Goal: Navigation & Orientation: Find specific page/section

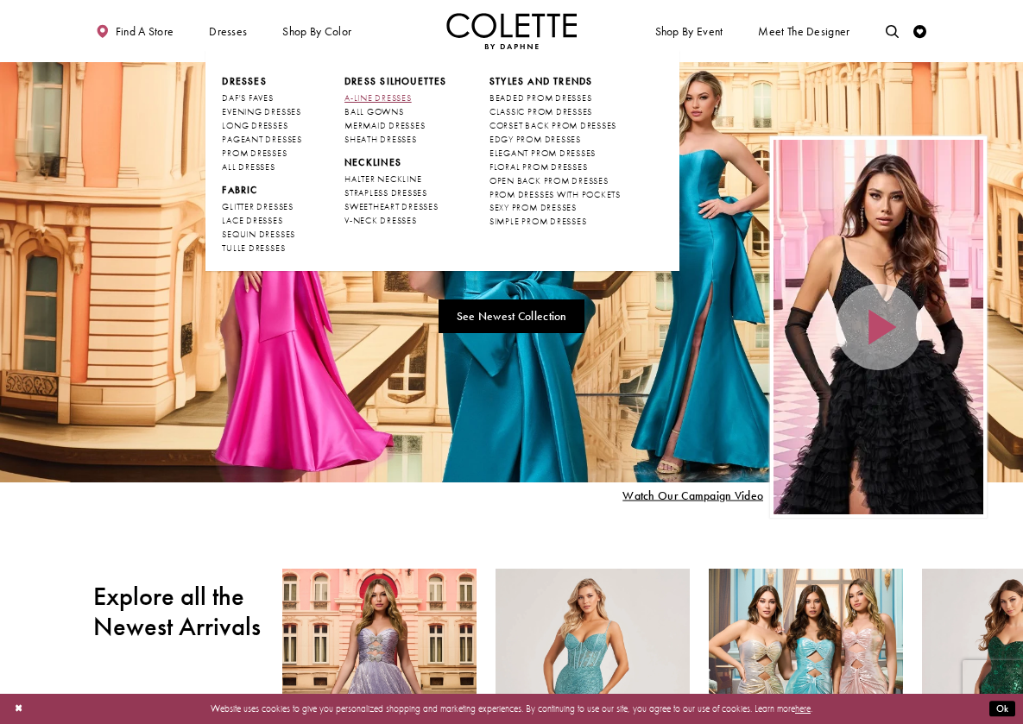
click at [364, 92] on link "A-LINE DRESSES" at bounding box center [395, 99] width 103 height 14
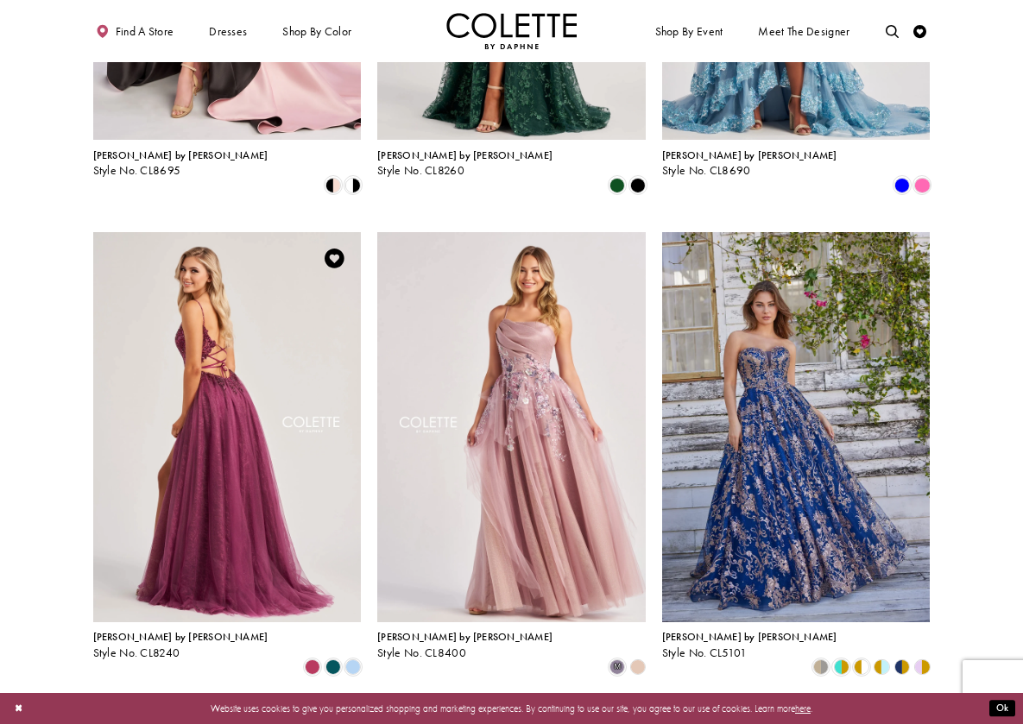
scroll to position [1359, 0]
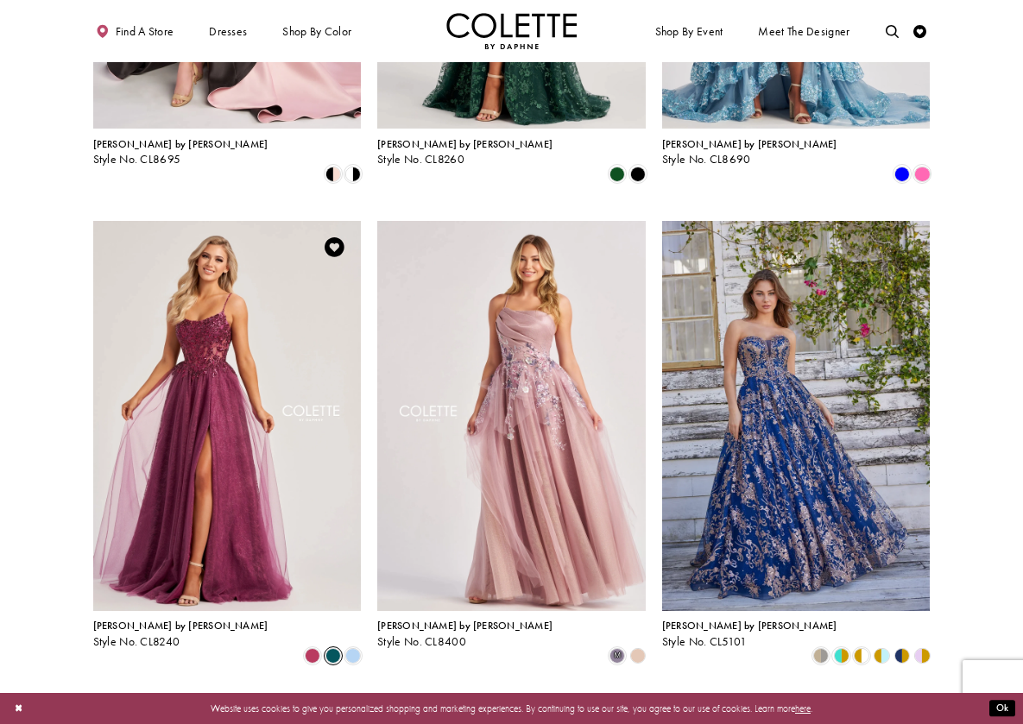
click at [338, 648] on span "Product List" at bounding box center [334, 656] width 16 height 16
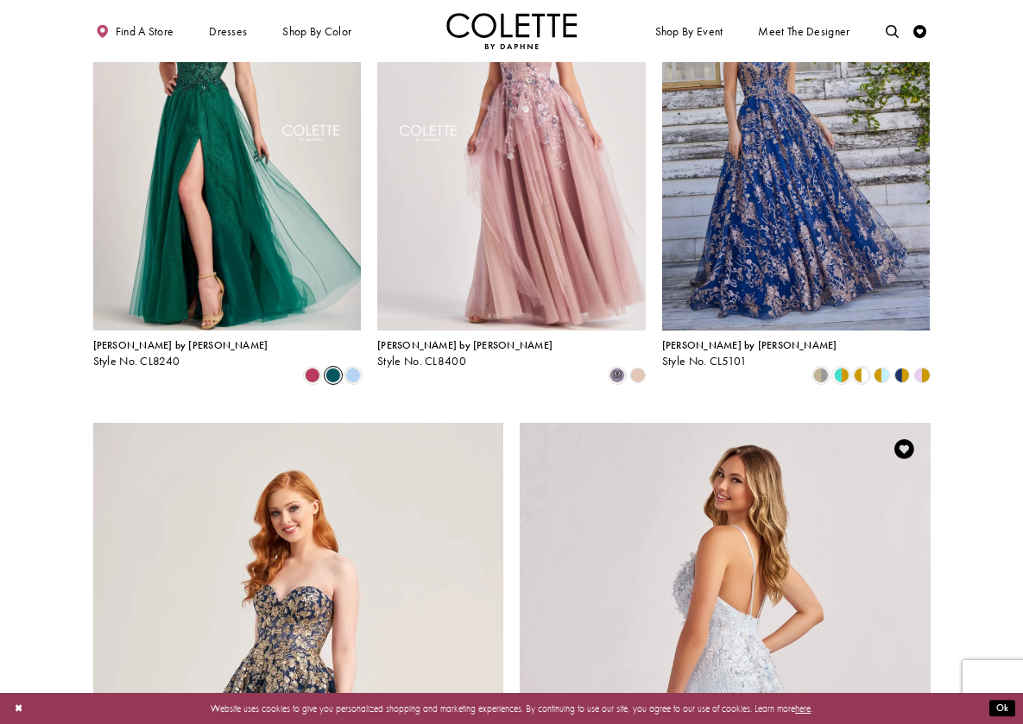
scroll to position [1640, 0]
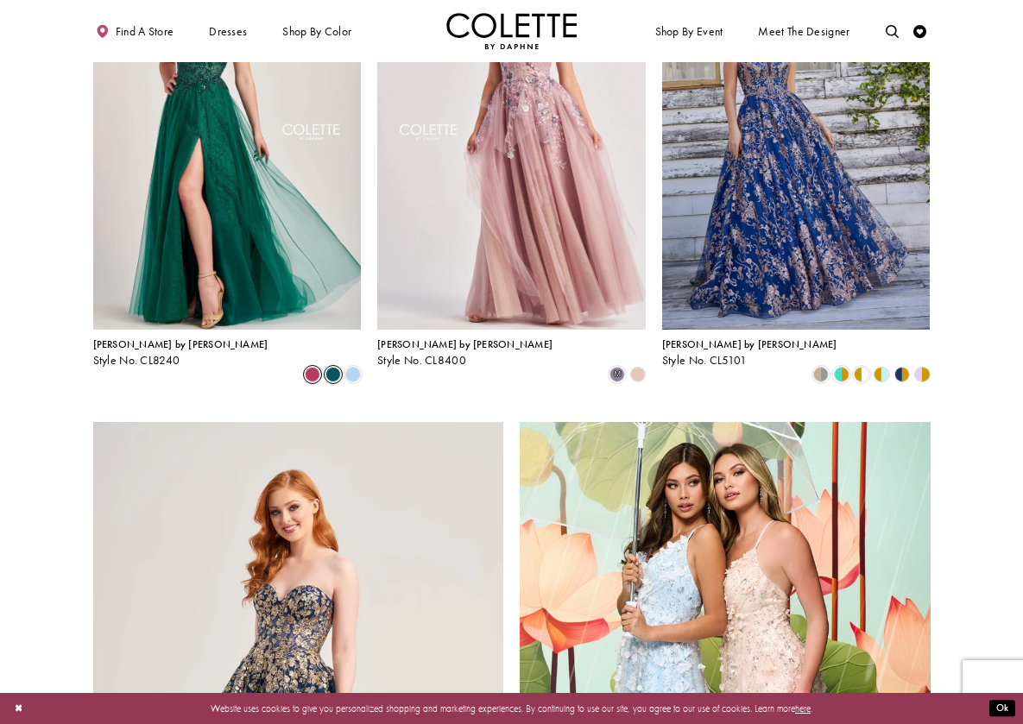
click at [312, 367] on span "Product List" at bounding box center [313, 375] width 16 height 16
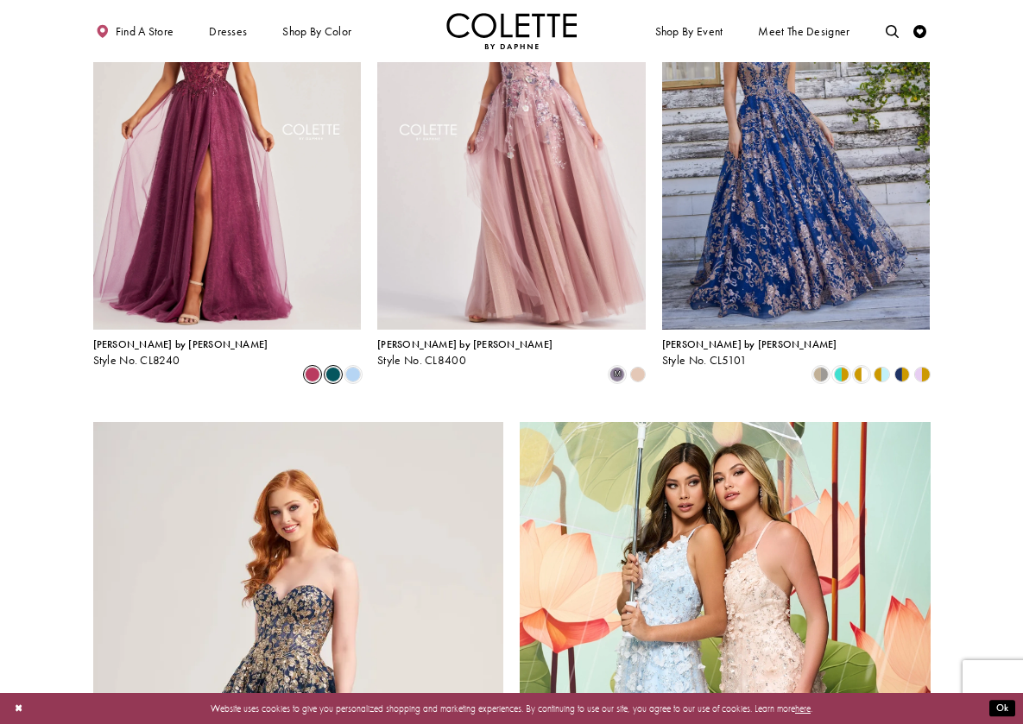
click at [330, 367] on span "Product List" at bounding box center [334, 375] width 16 height 16
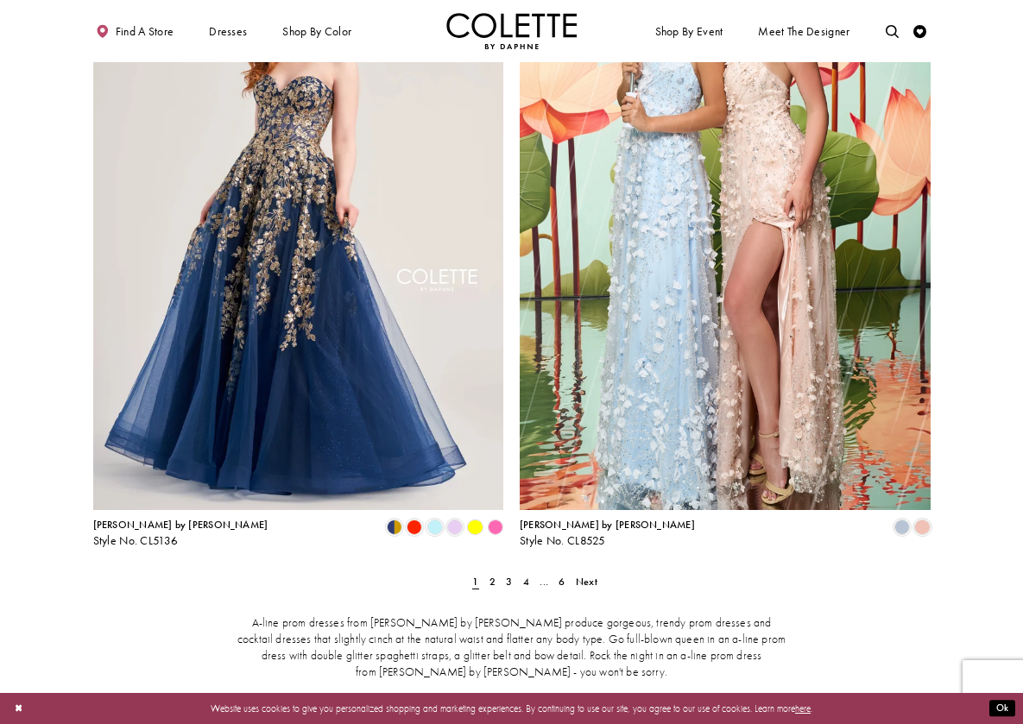
scroll to position [2171, 0]
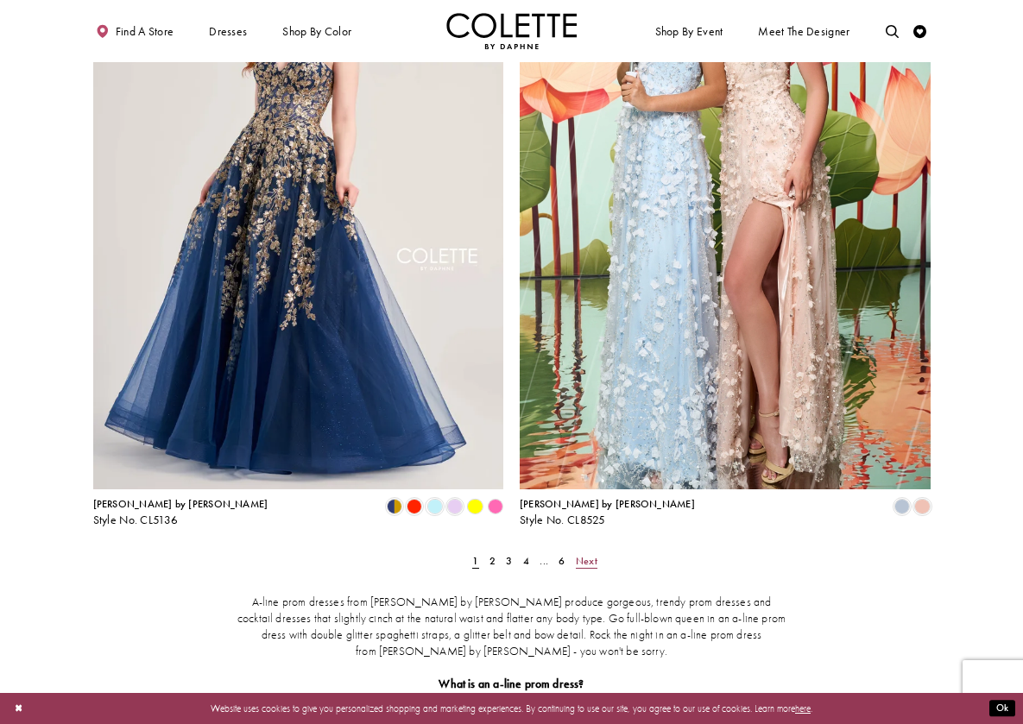
click at [583, 554] on span "Next" at bounding box center [587, 561] width 22 height 14
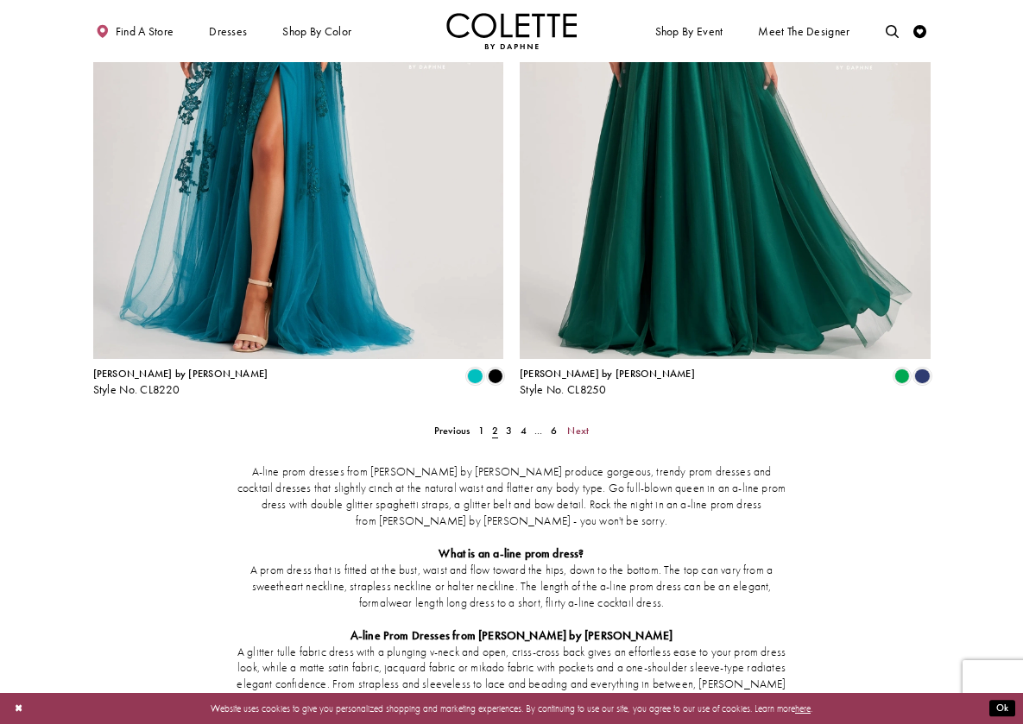
scroll to position [2299, 0]
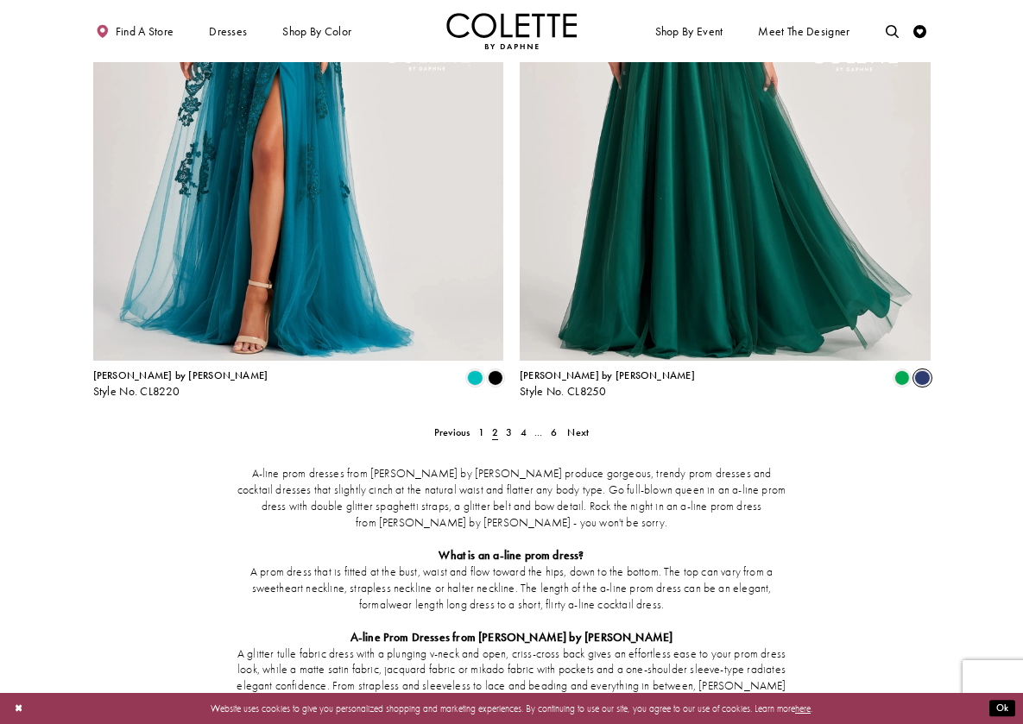
click at [926, 370] on span "Product List" at bounding box center [922, 378] width 16 height 16
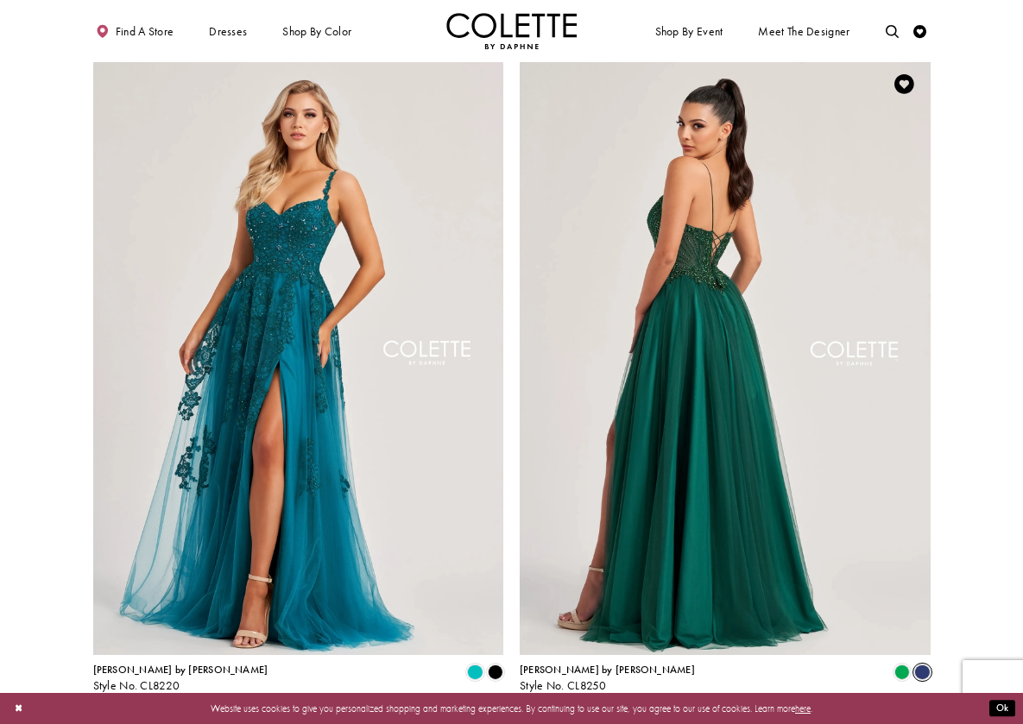
scroll to position [2002, 0]
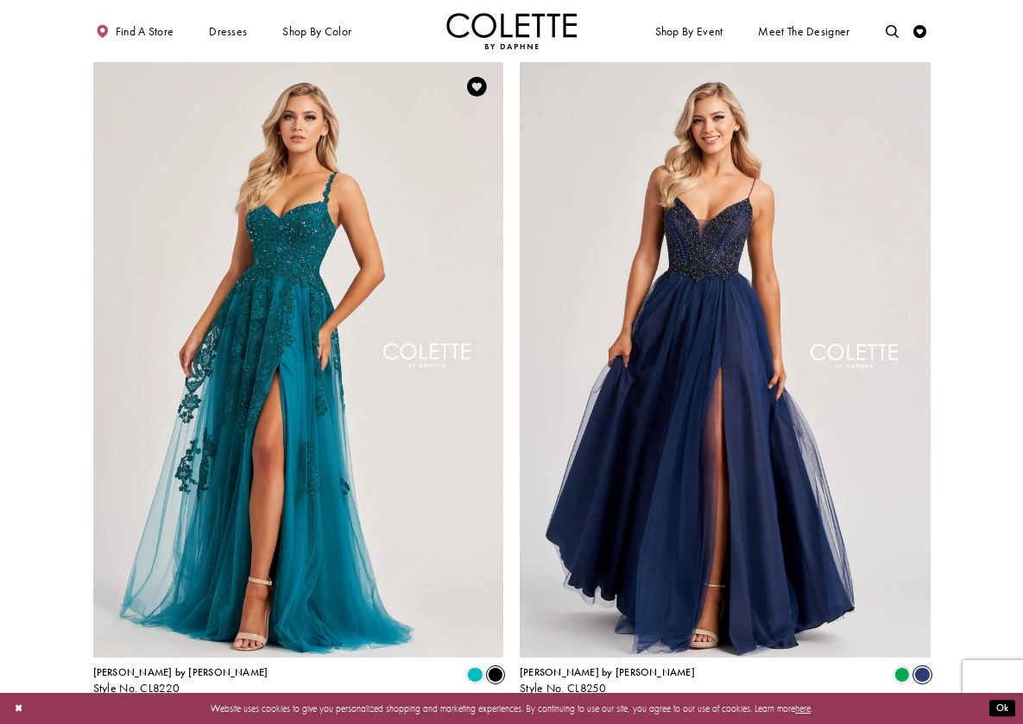
click at [499, 667] on span "Product List" at bounding box center [496, 675] width 16 height 16
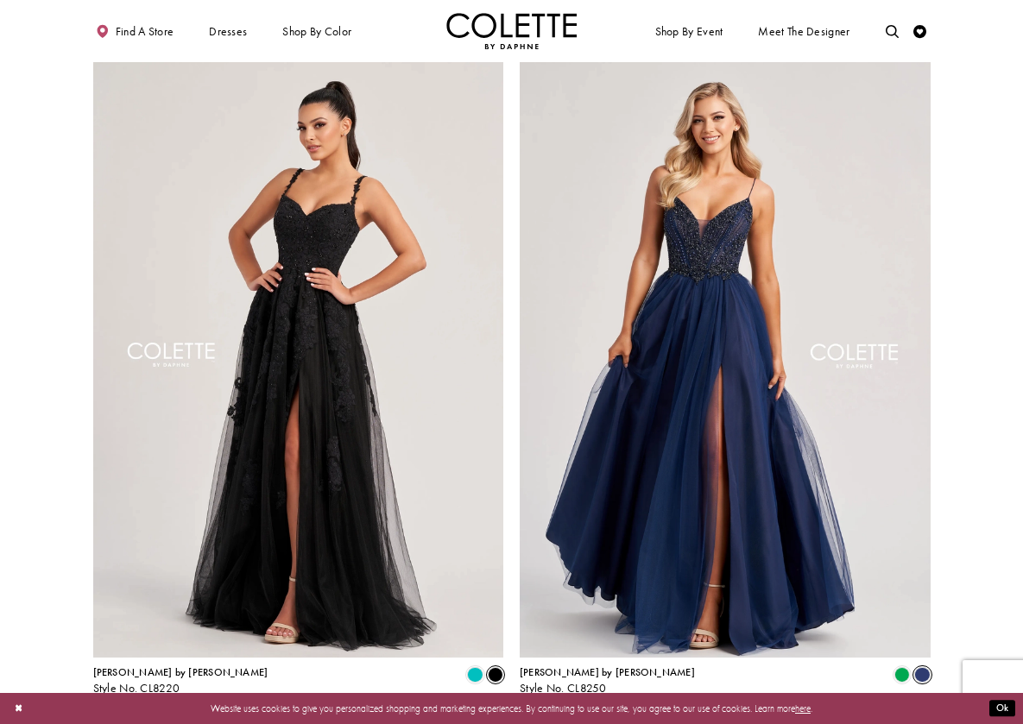
click at [585, 723] on span "Next" at bounding box center [578, 730] width 22 height 14
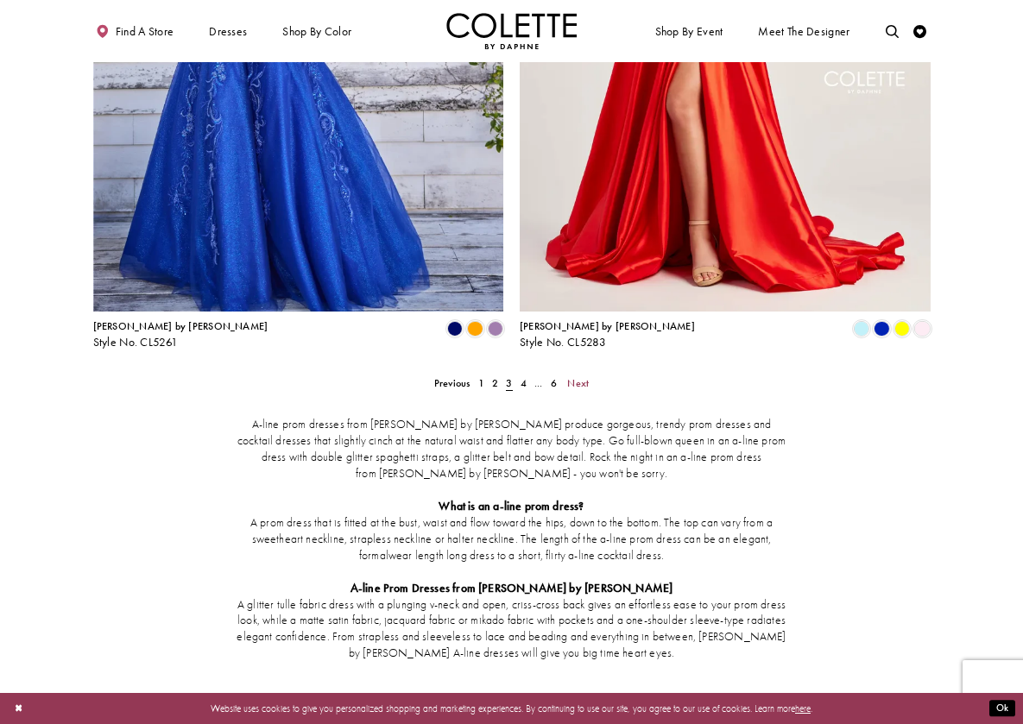
scroll to position [2351, 0]
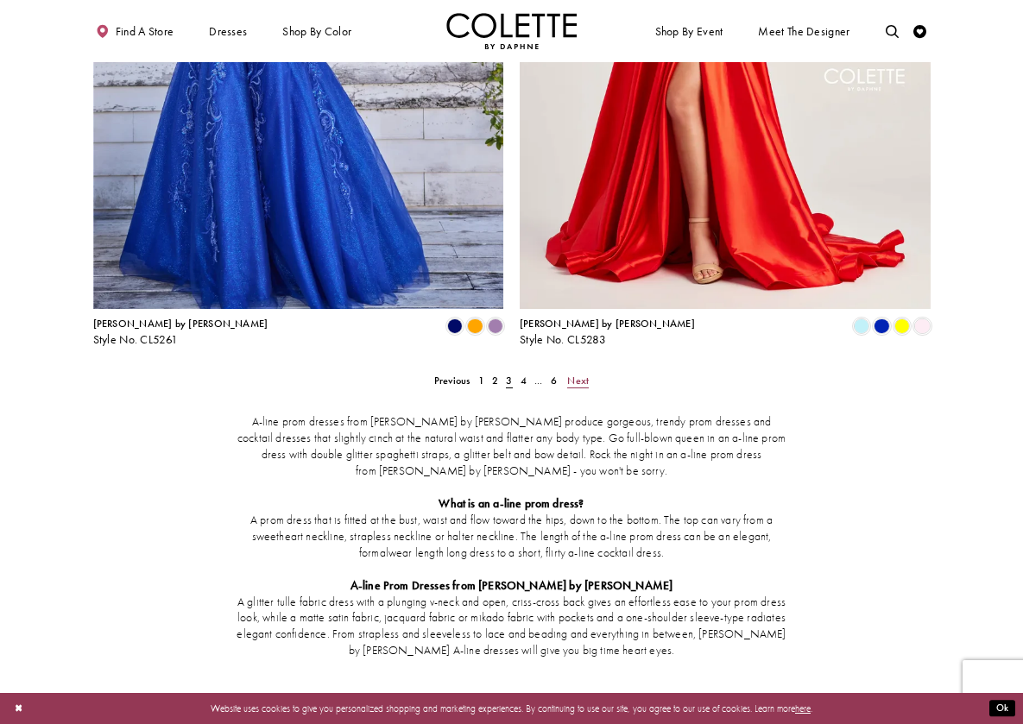
click at [574, 374] on span "Next" at bounding box center [578, 381] width 22 height 14
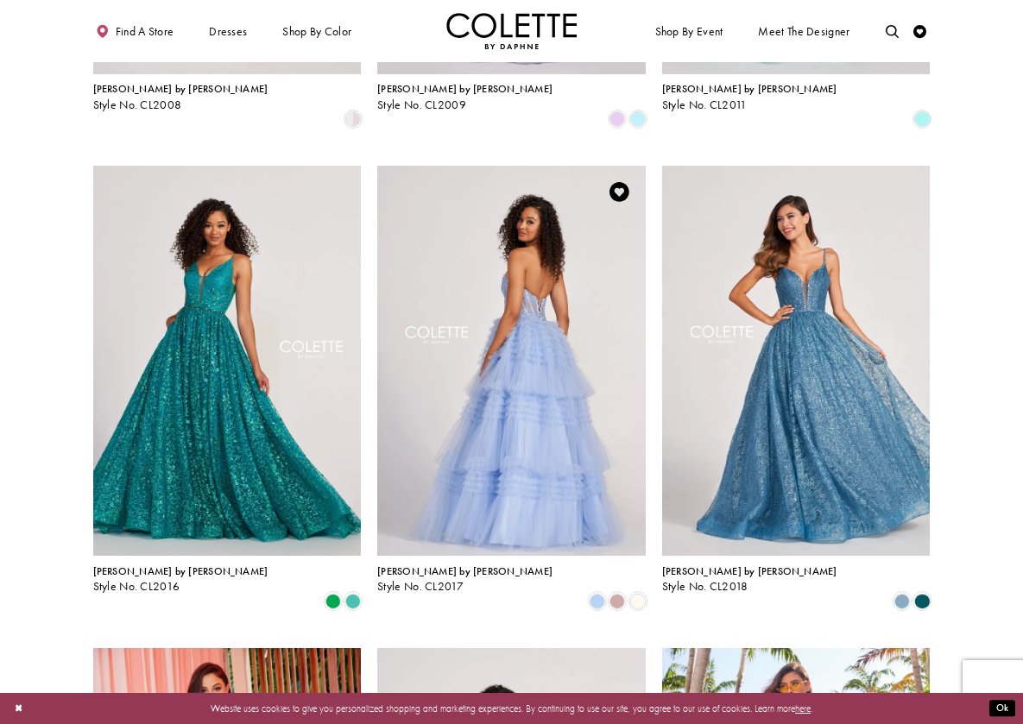
scroll to position [933, 0]
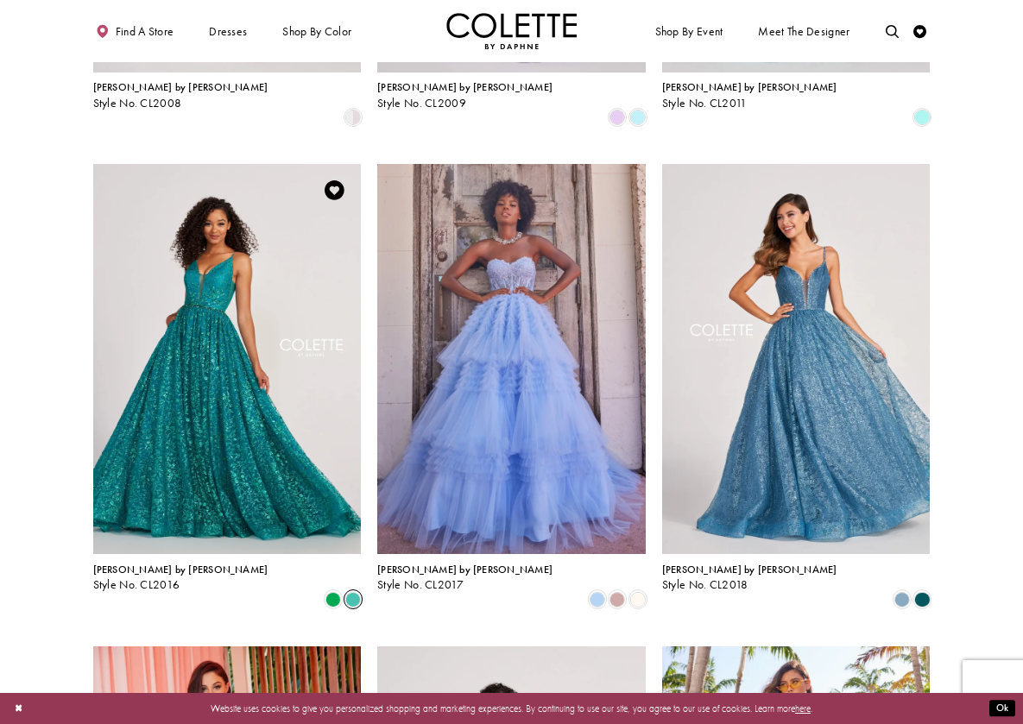
click at [354, 591] on span "Product List" at bounding box center [353, 599] width 16 height 16
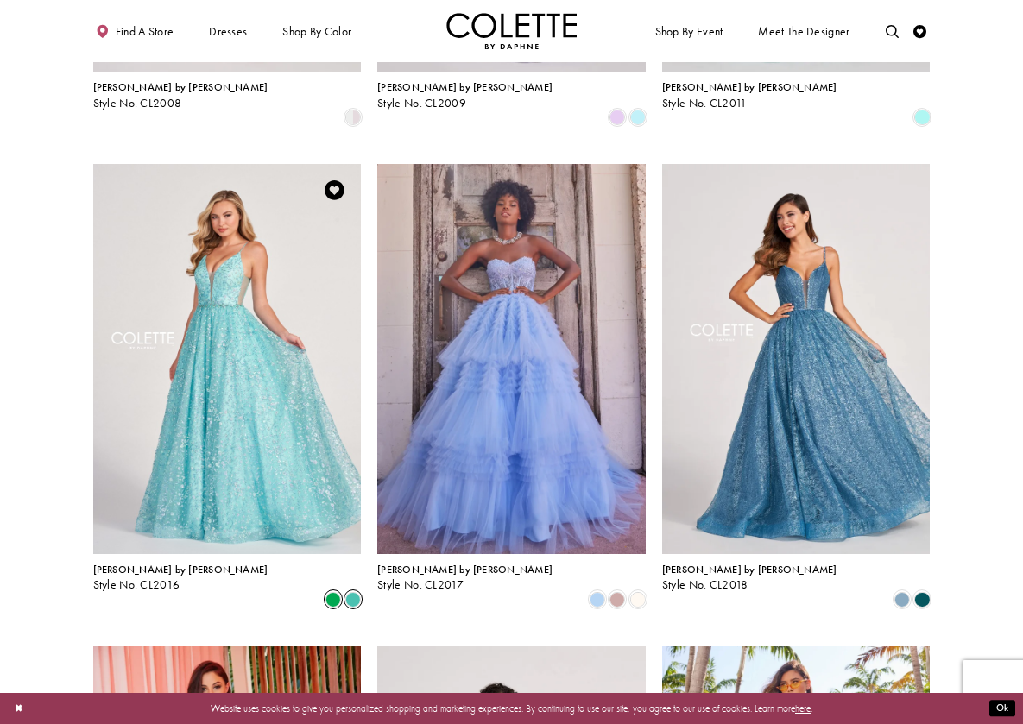
click at [338, 591] on span "Product List" at bounding box center [334, 599] width 16 height 16
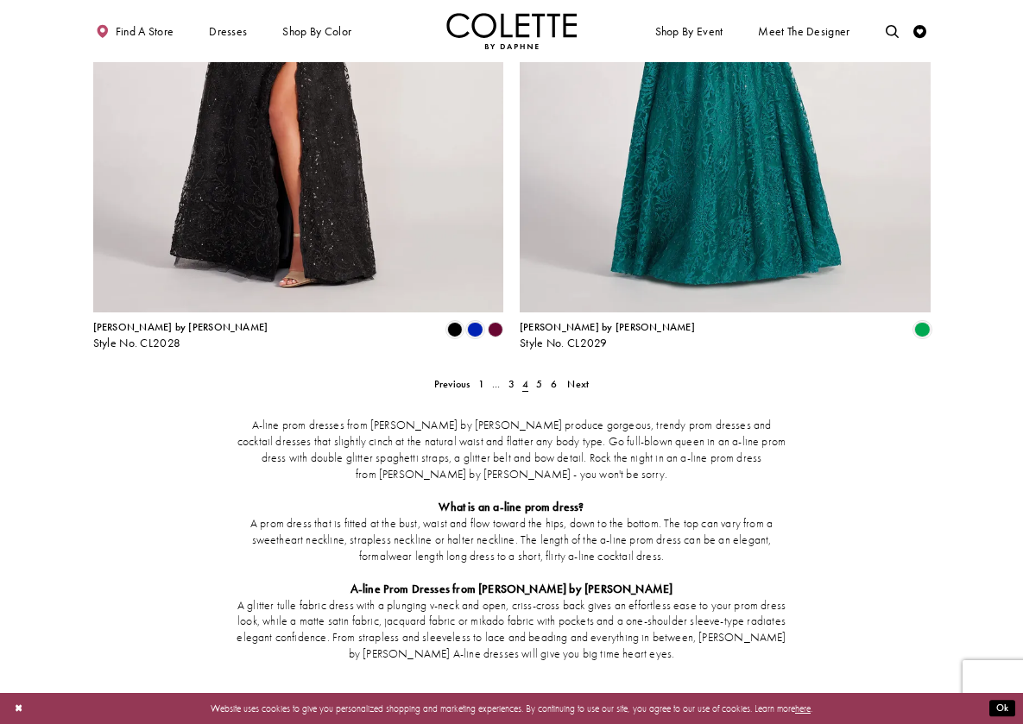
scroll to position [2190, 0]
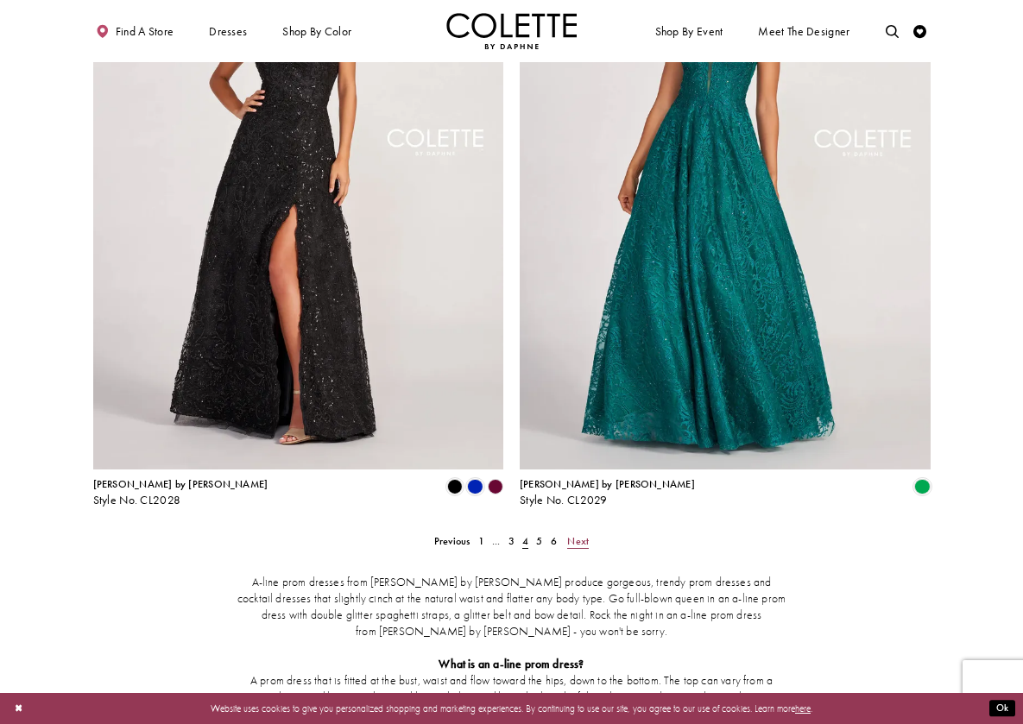
click at [581, 534] on span "Next" at bounding box center [578, 541] width 22 height 14
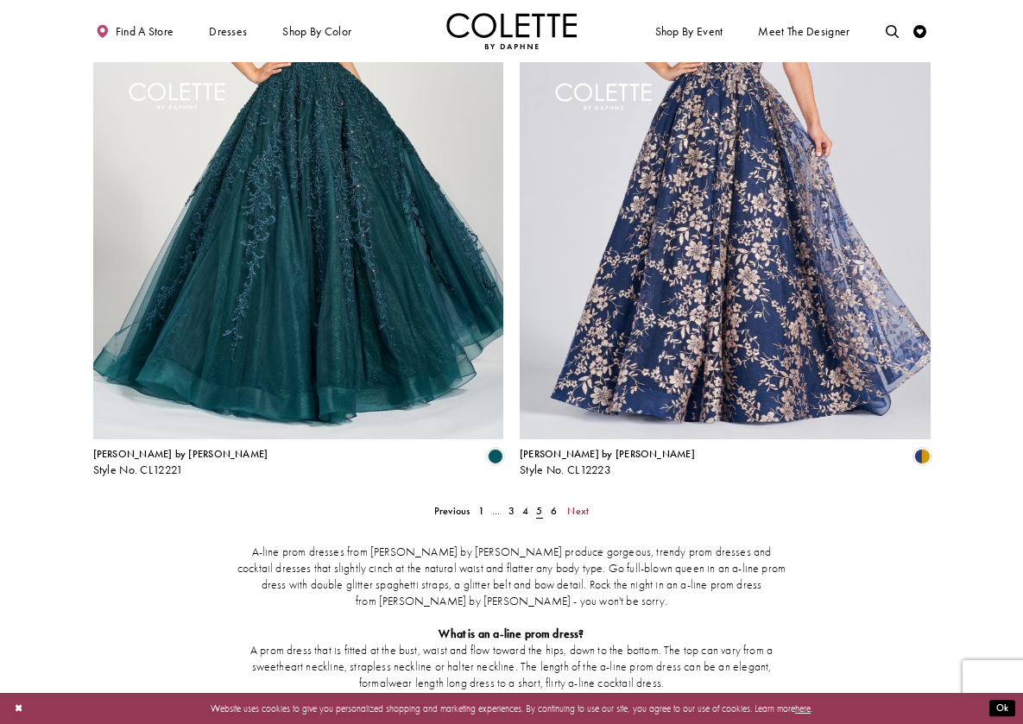
scroll to position [2284, 0]
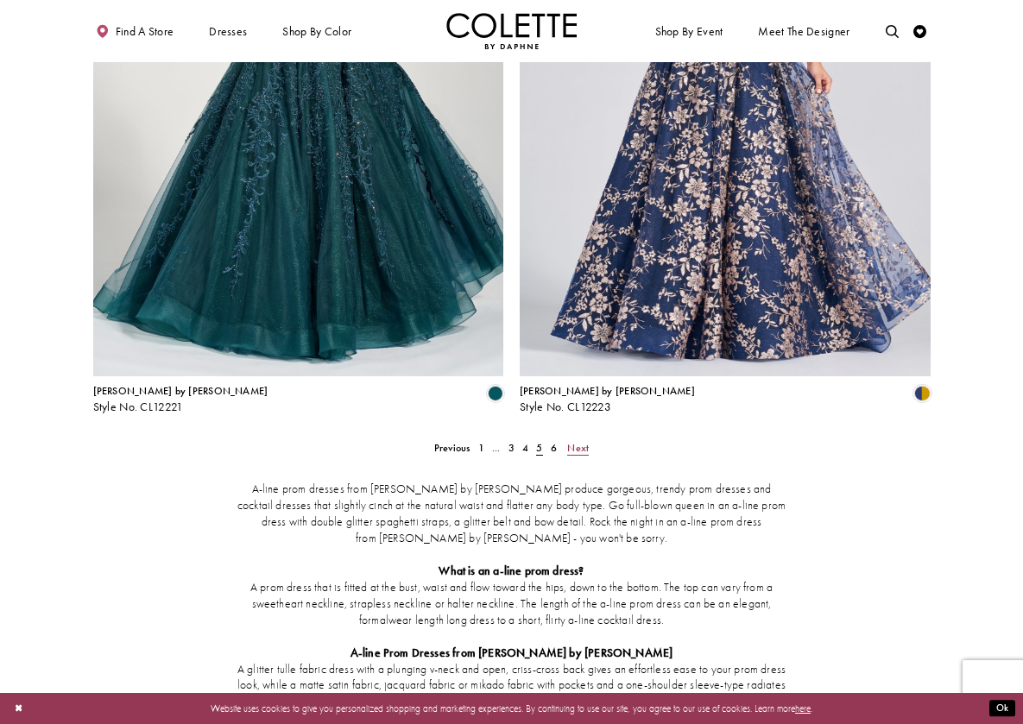
click at [578, 441] on span "Next" at bounding box center [578, 448] width 22 height 14
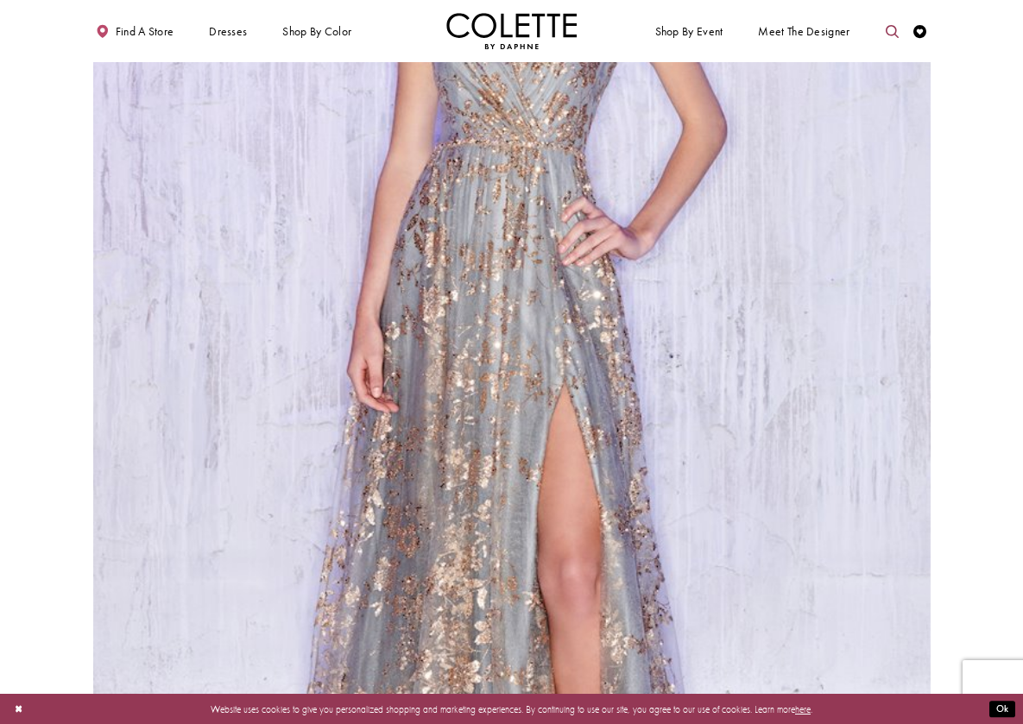
scroll to position [1347, 0]
